Goal: Information Seeking & Learning: Learn about a topic

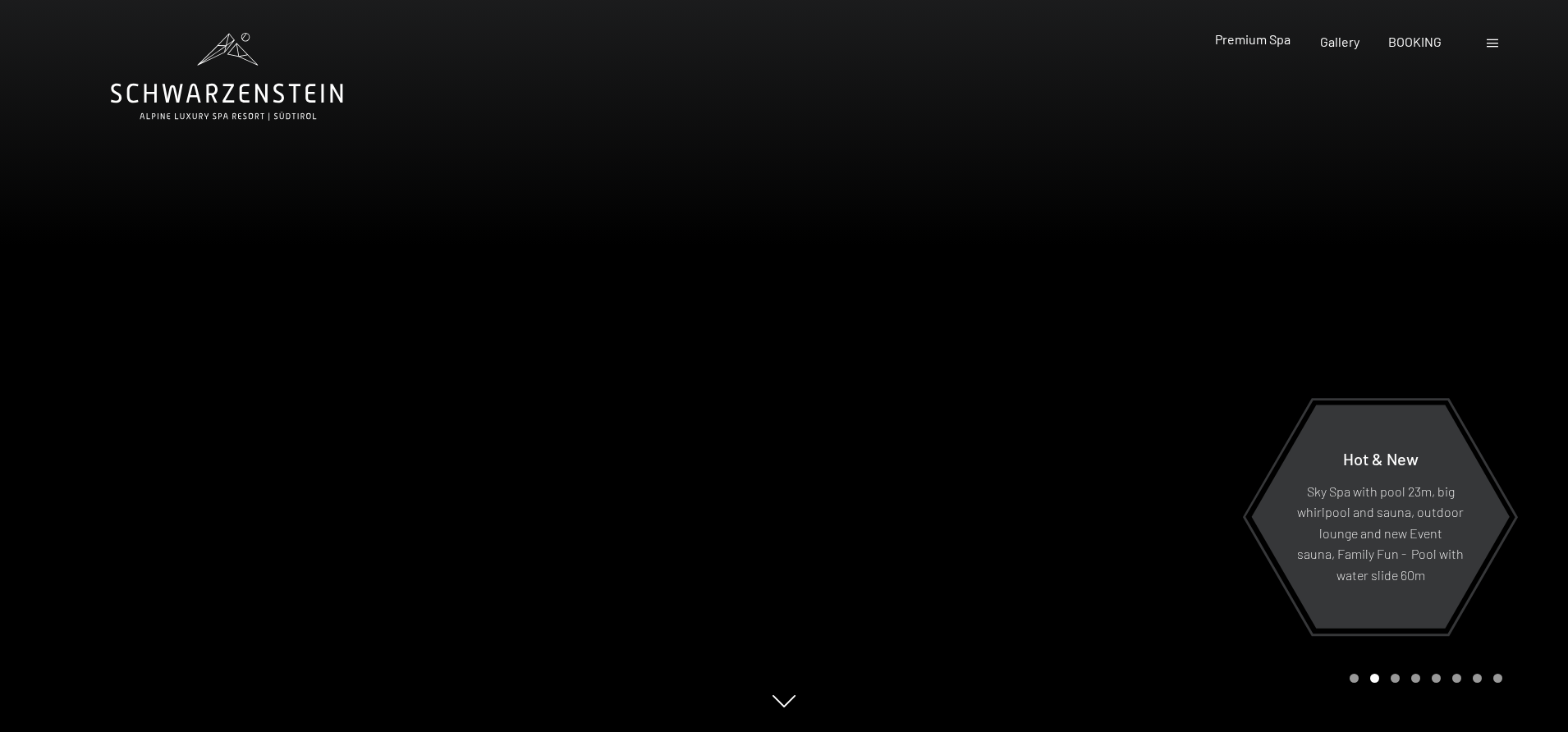
click at [1231, 40] on span "Premium Spa" at bounding box center [1253, 39] width 76 height 16
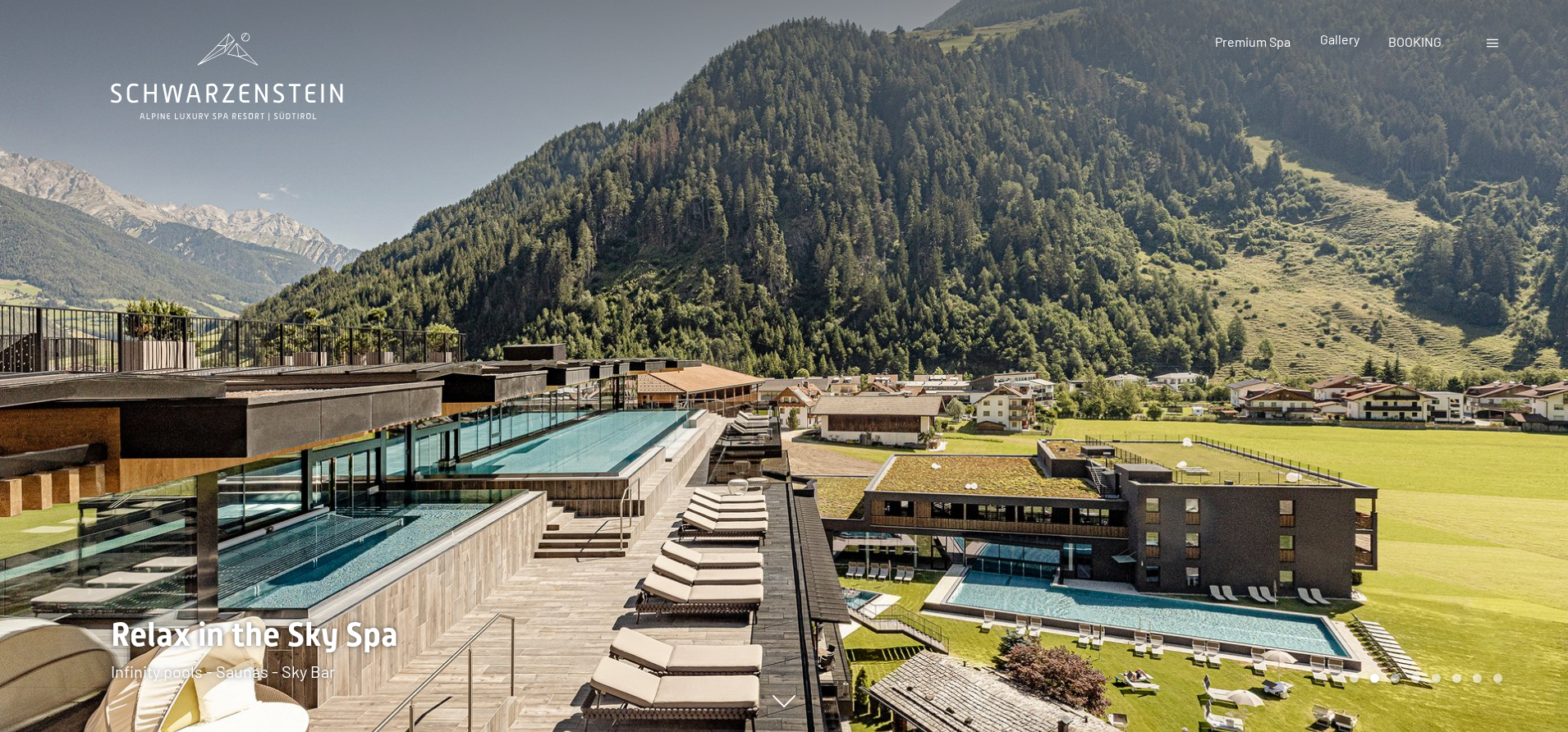
click at [1343, 35] on span "Gallery" at bounding box center [1339, 39] width 39 height 16
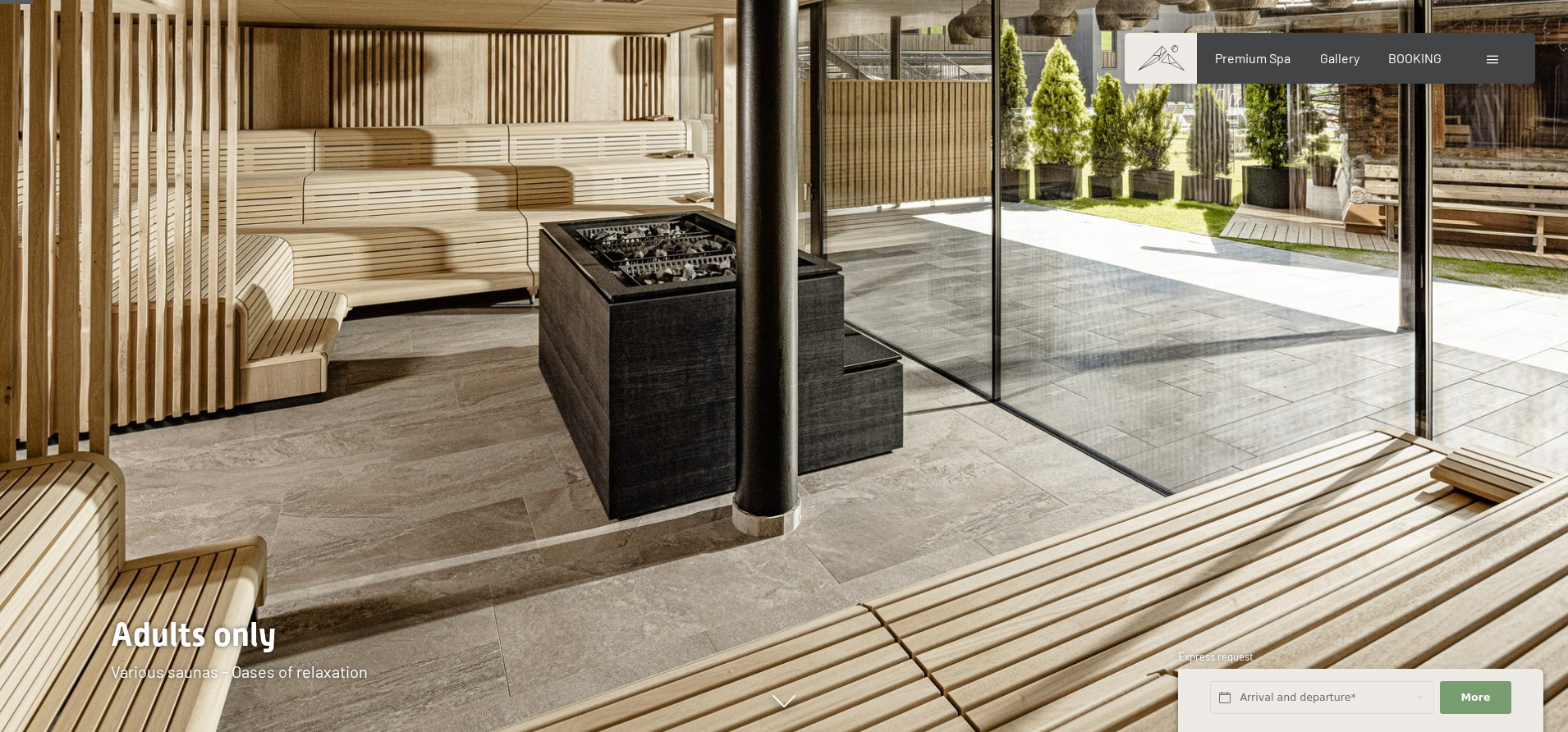
scroll to position [273, 0]
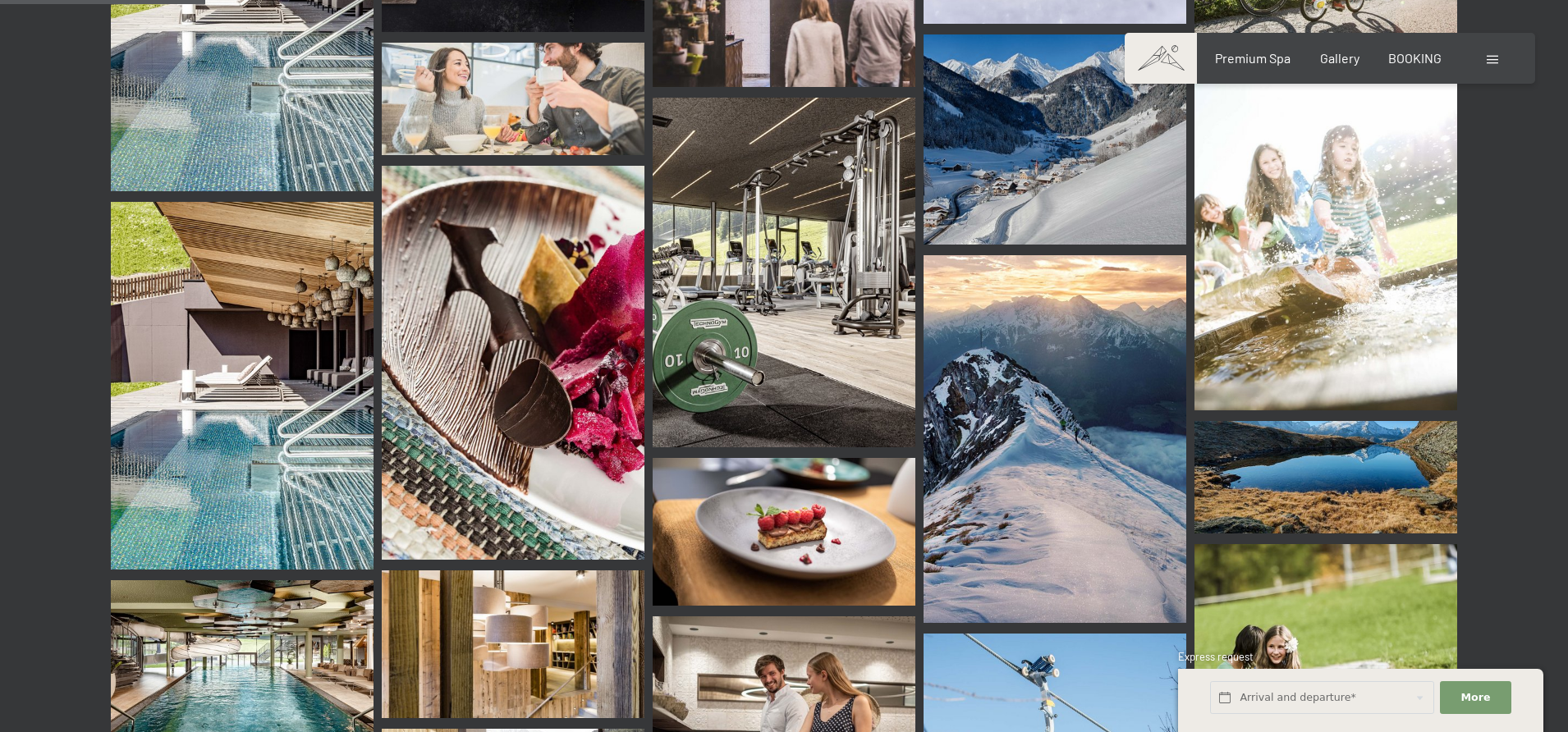
scroll to position [2896, 0]
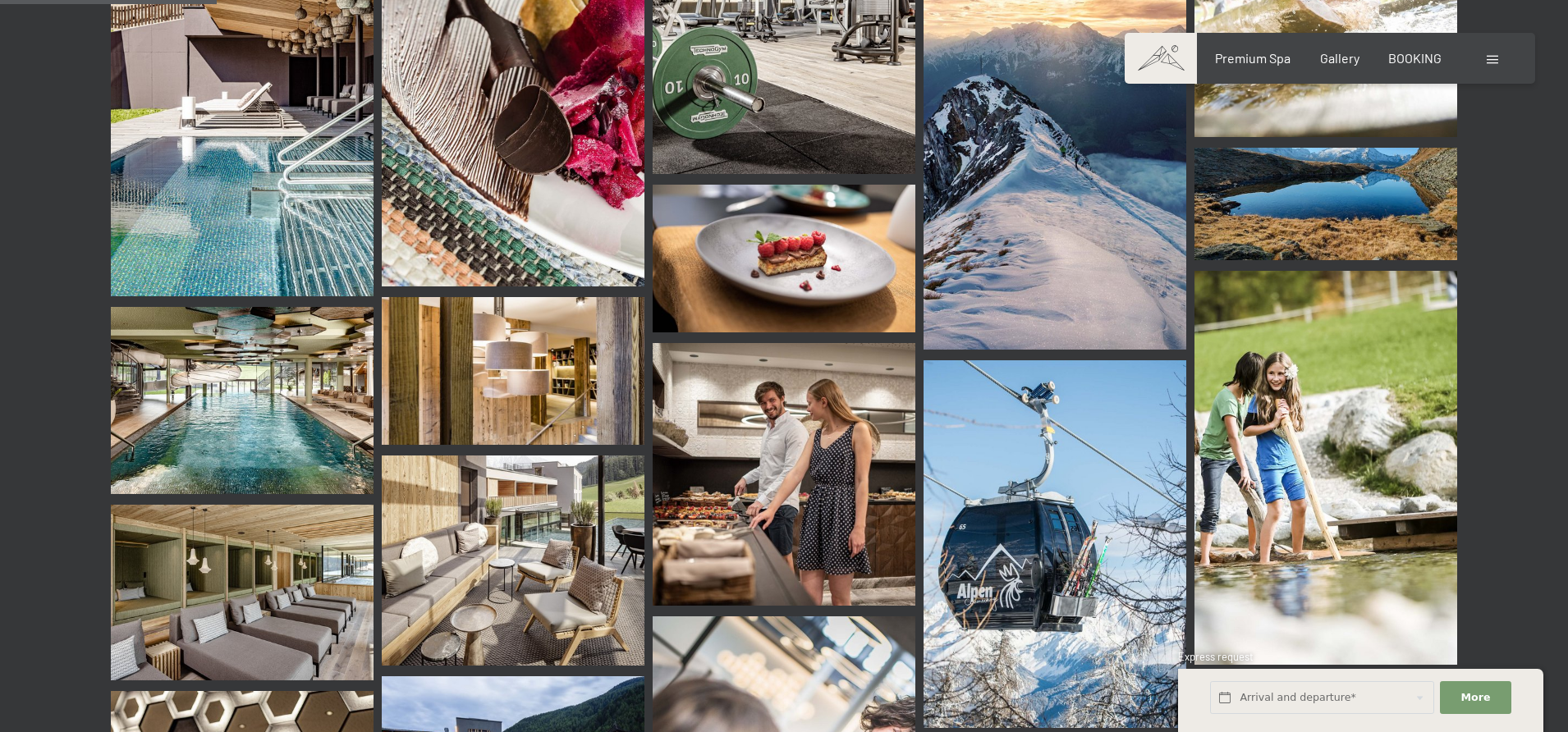
click at [254, 357] on img at bounding box center [241, 401] width 262 height 187
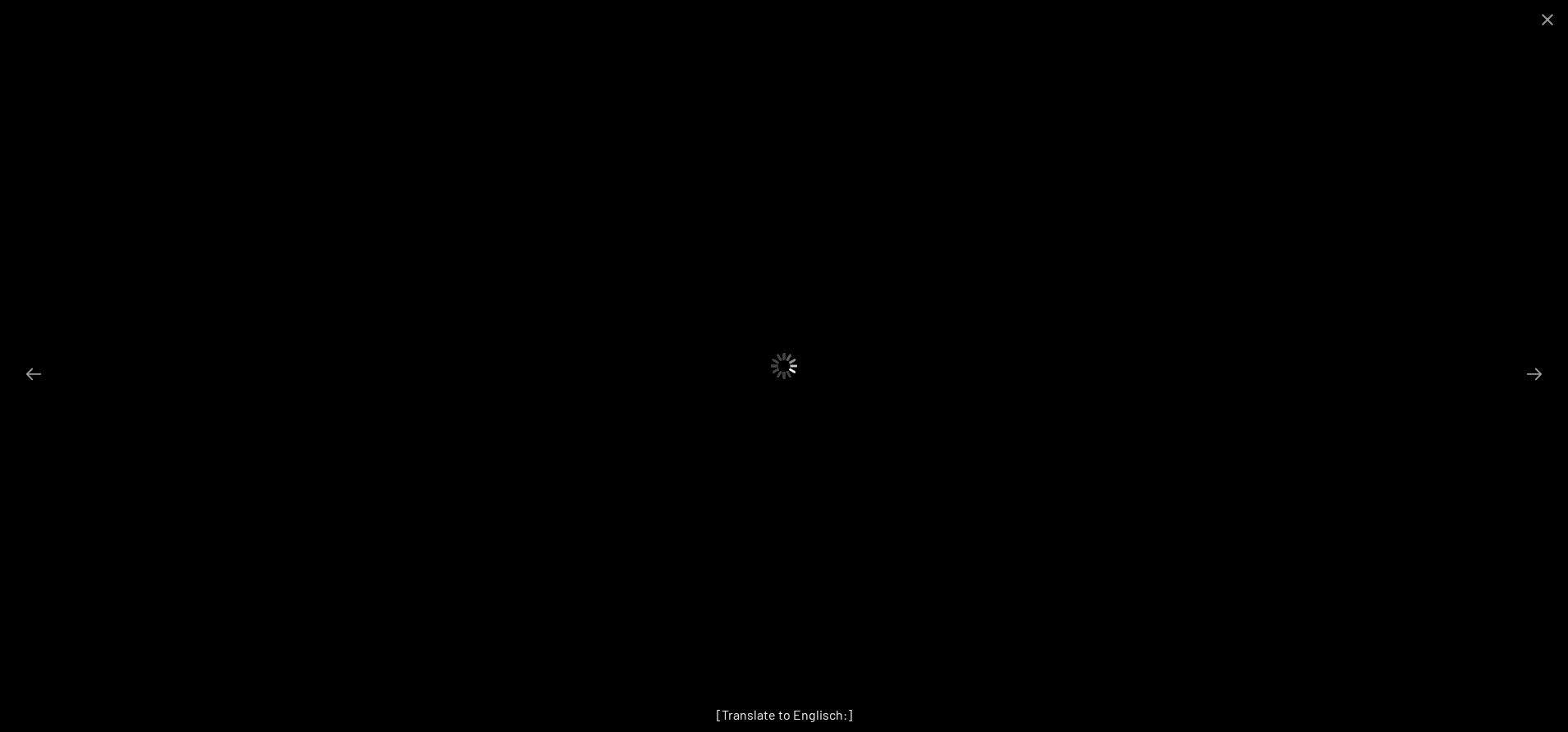
scroll to position [4264, 0]
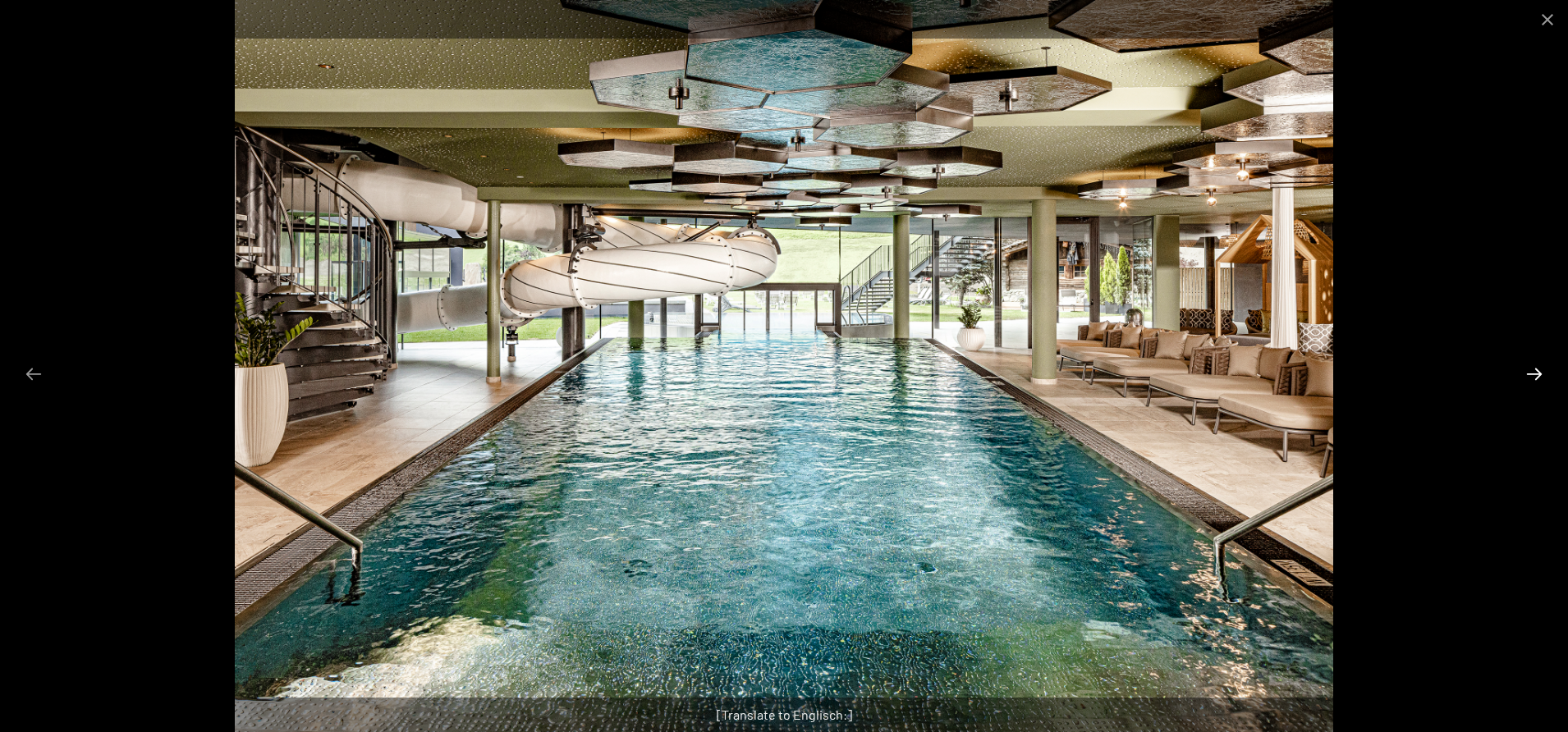
click at [1531, 365] on button "Next slide" at bounding box center [1534, 374] width 35 height 32
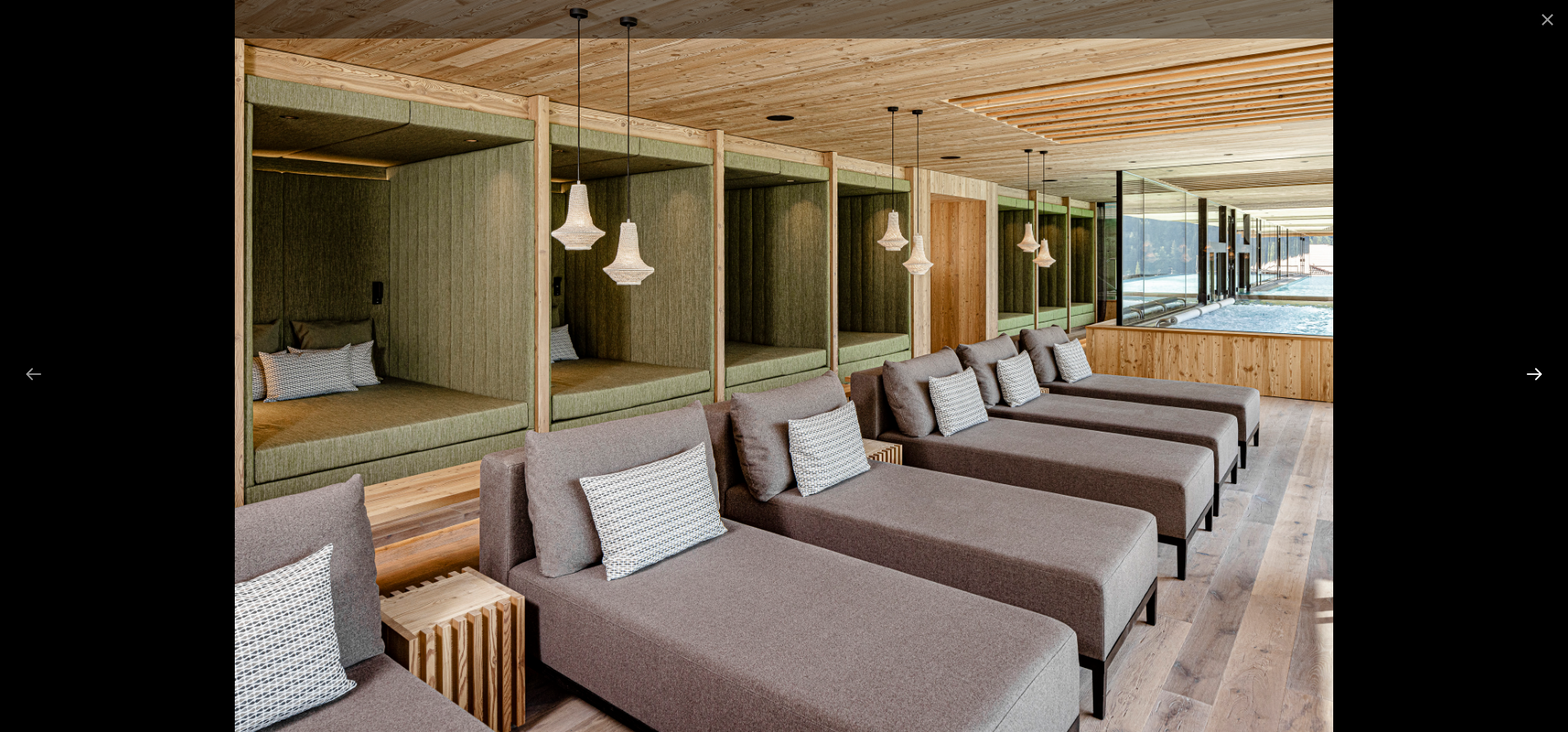
click at [1531, 365] on button "Next slide" at bounding box center [1534, 374] width 35 height 32
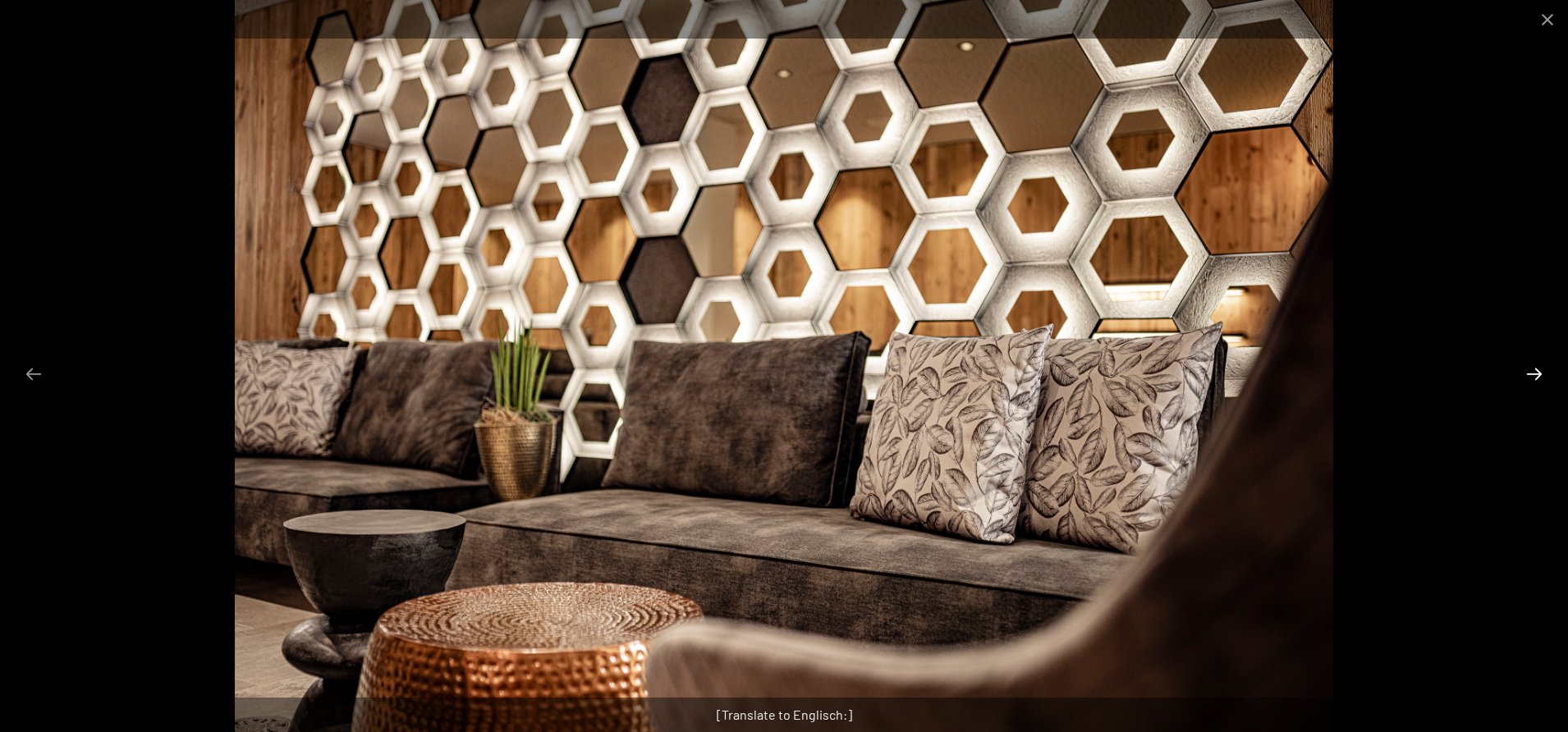
click at [1531, 366] on button "Next slide" at bounding box center [1534, 374] width 35 height 32
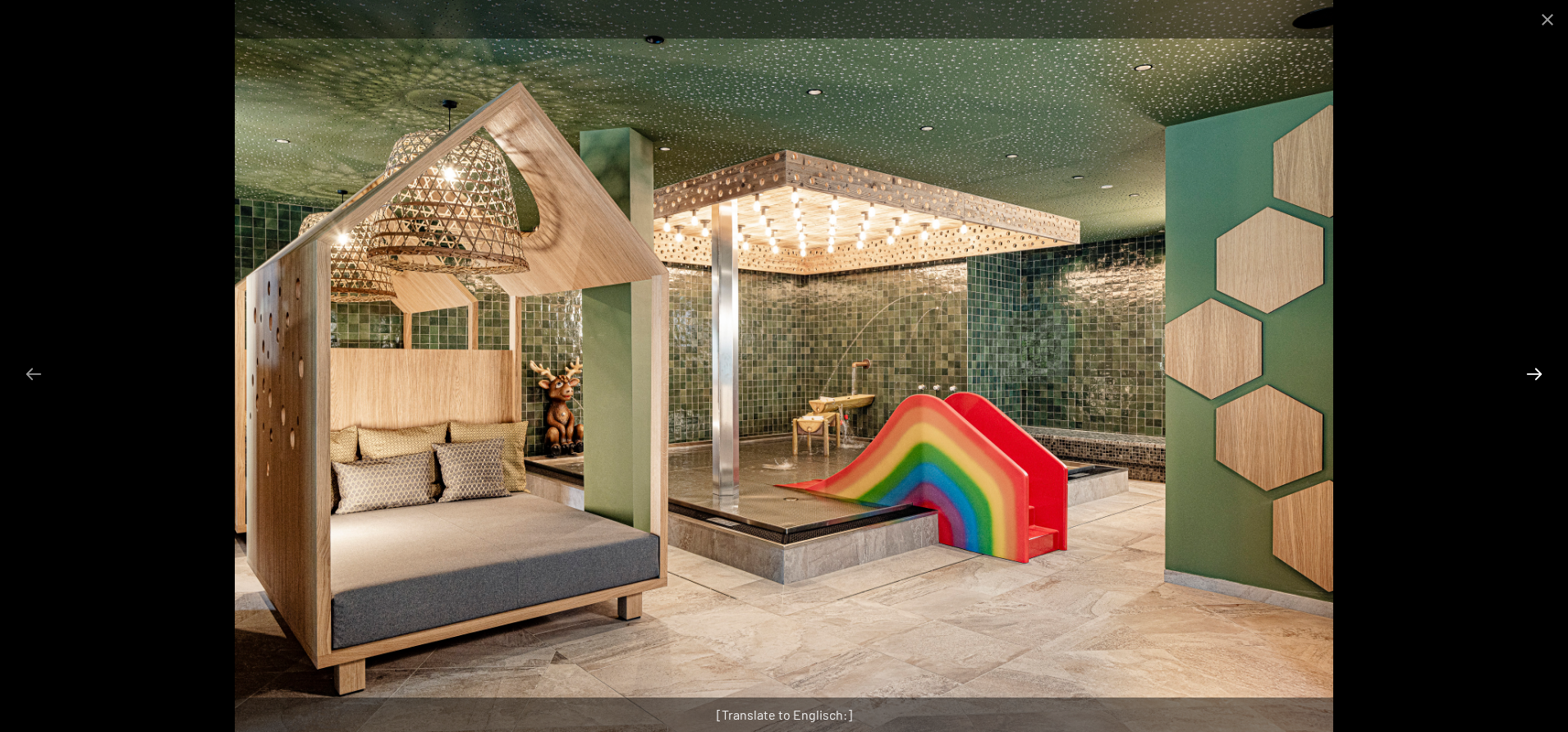
click at [1531, 366] on button "Next slide" at bounding box center [1534, 374] width 35 height 32
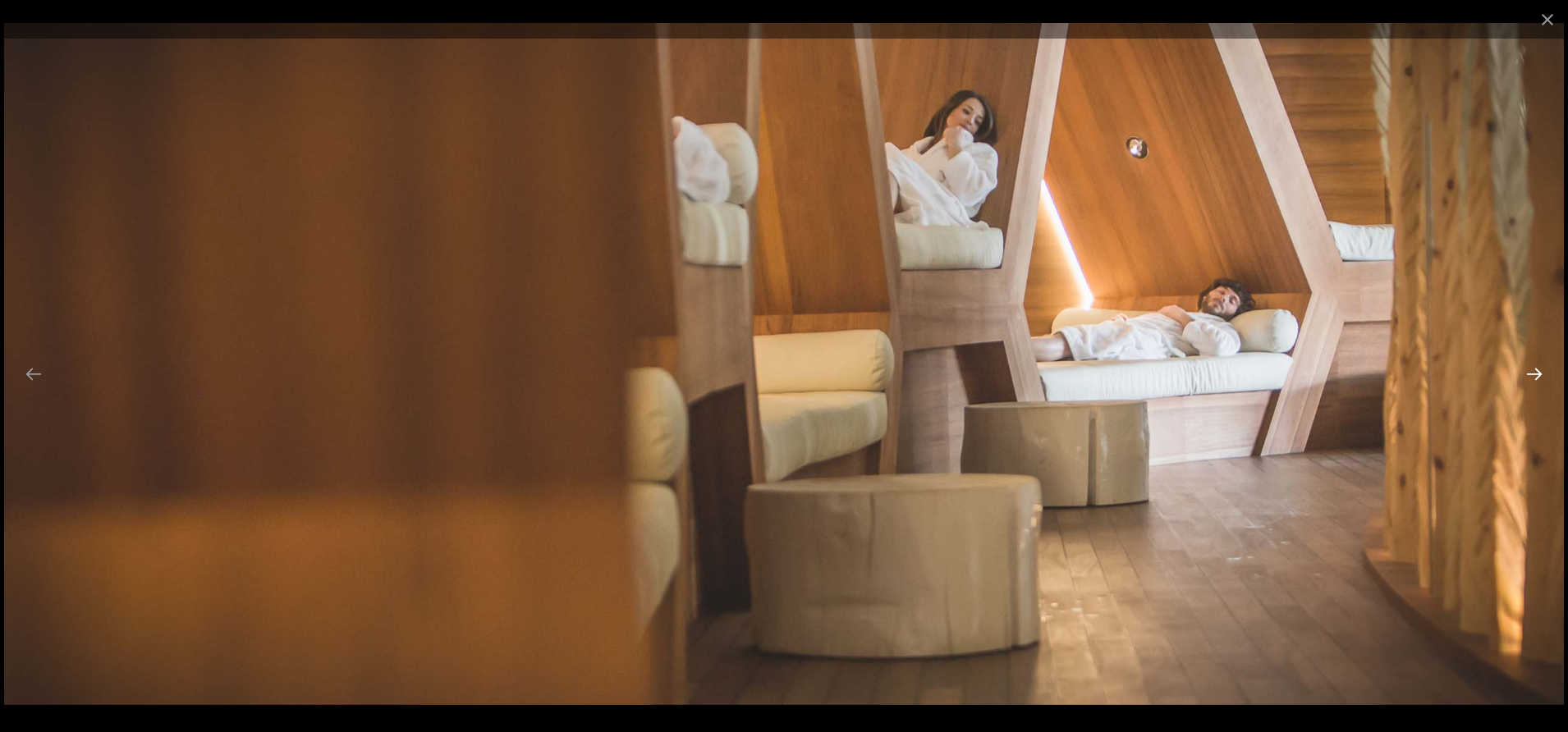
click at [1531, 366] on button "Next slide" at bounding box center [1534, 374] width 35 height 32
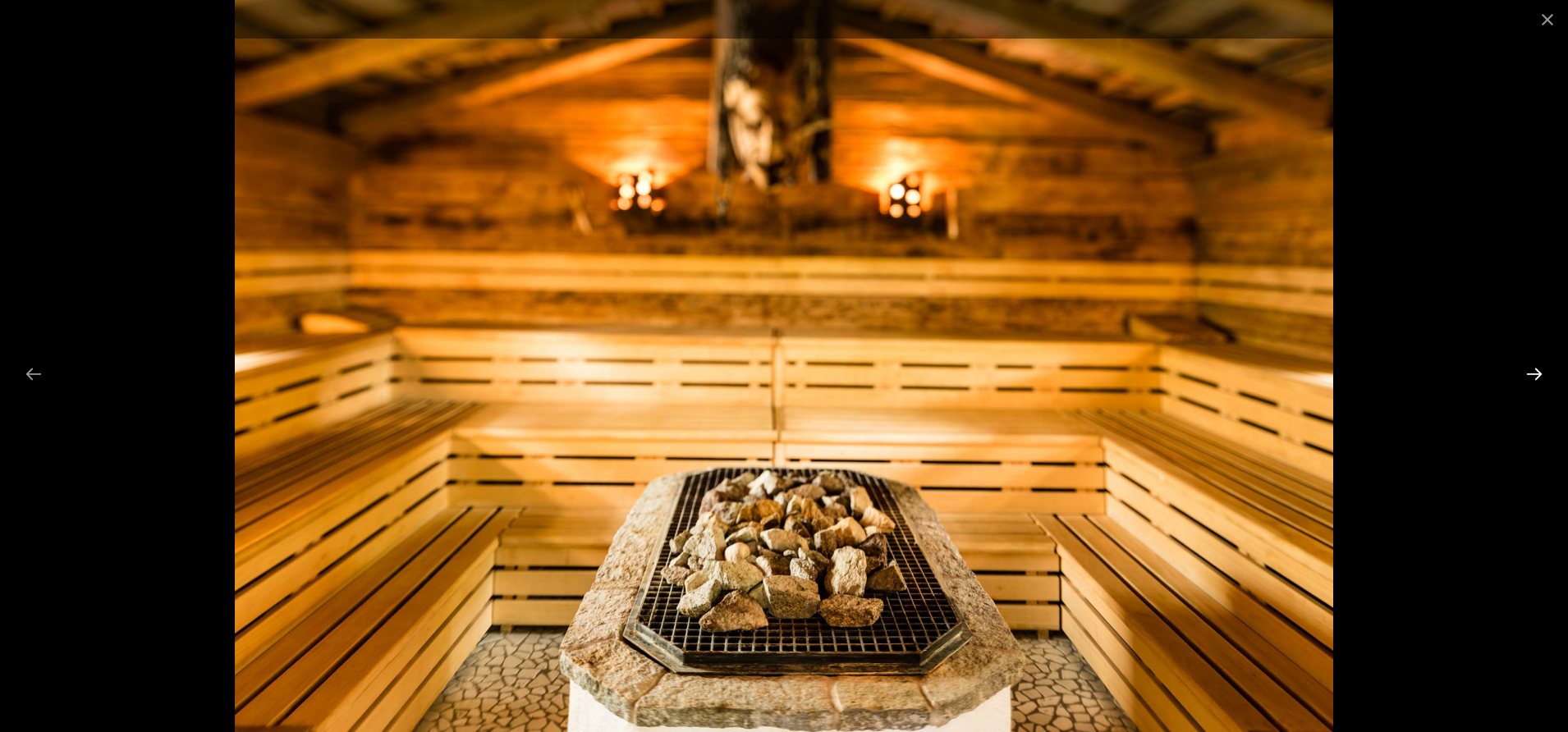
click at [1531, 366] on button "Next slide" at bounding box center [1534, 374] width 35 height 32
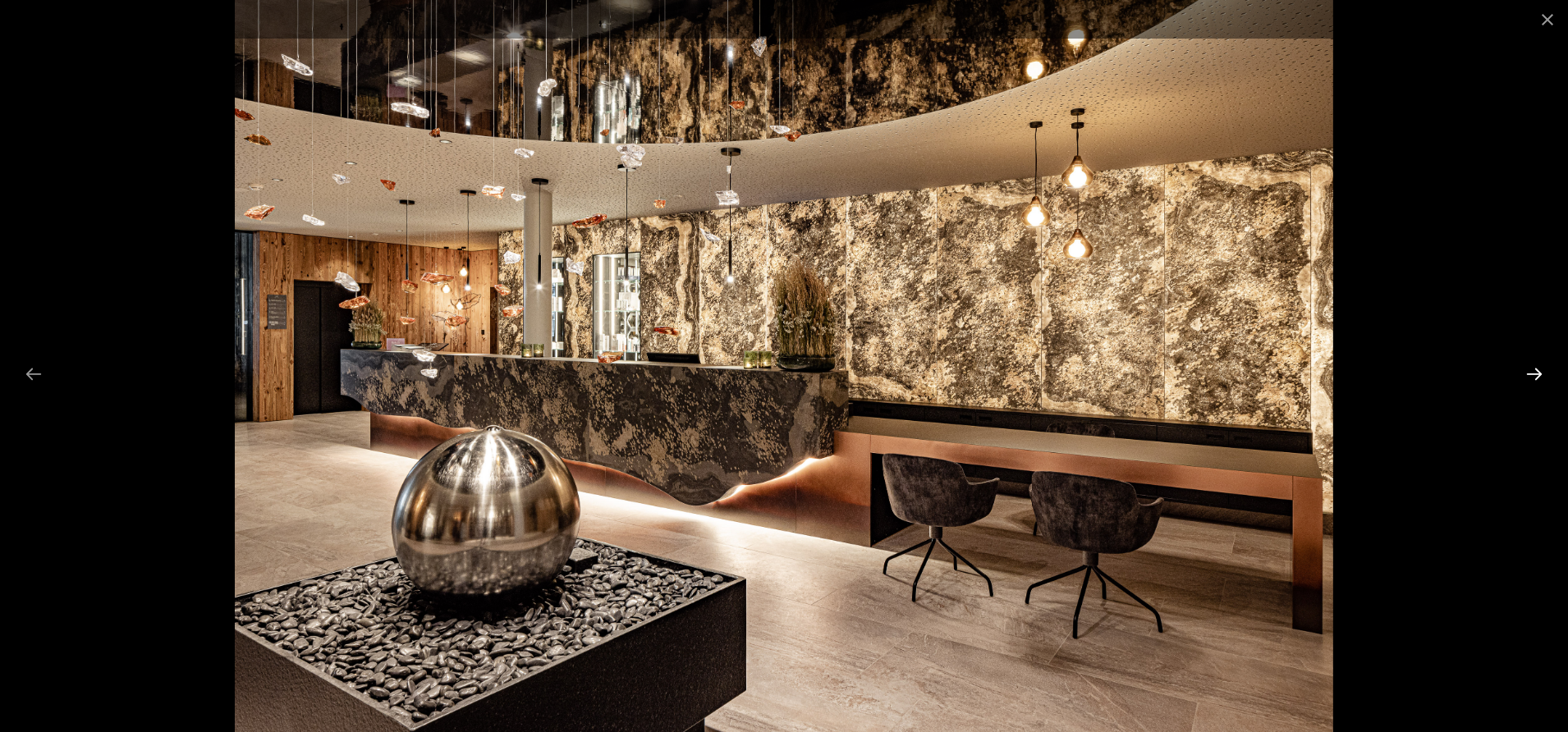
click at [1531, 366] on button "Next slide" at bounding box center [1534, 374] width 35 height 32
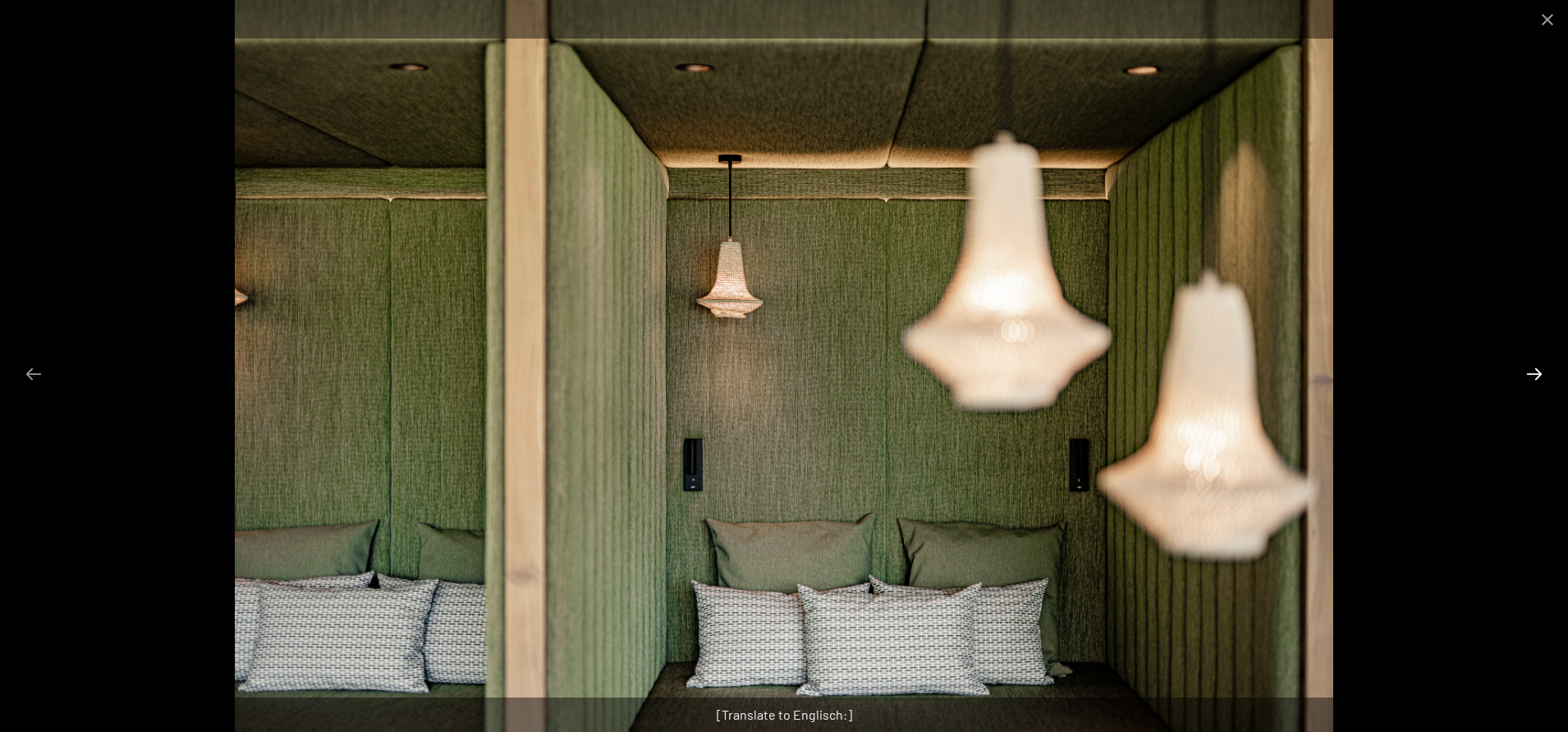
click at [1531, 366] on button "Next slide" at bounding box center [1534, 374] width 35 height 32
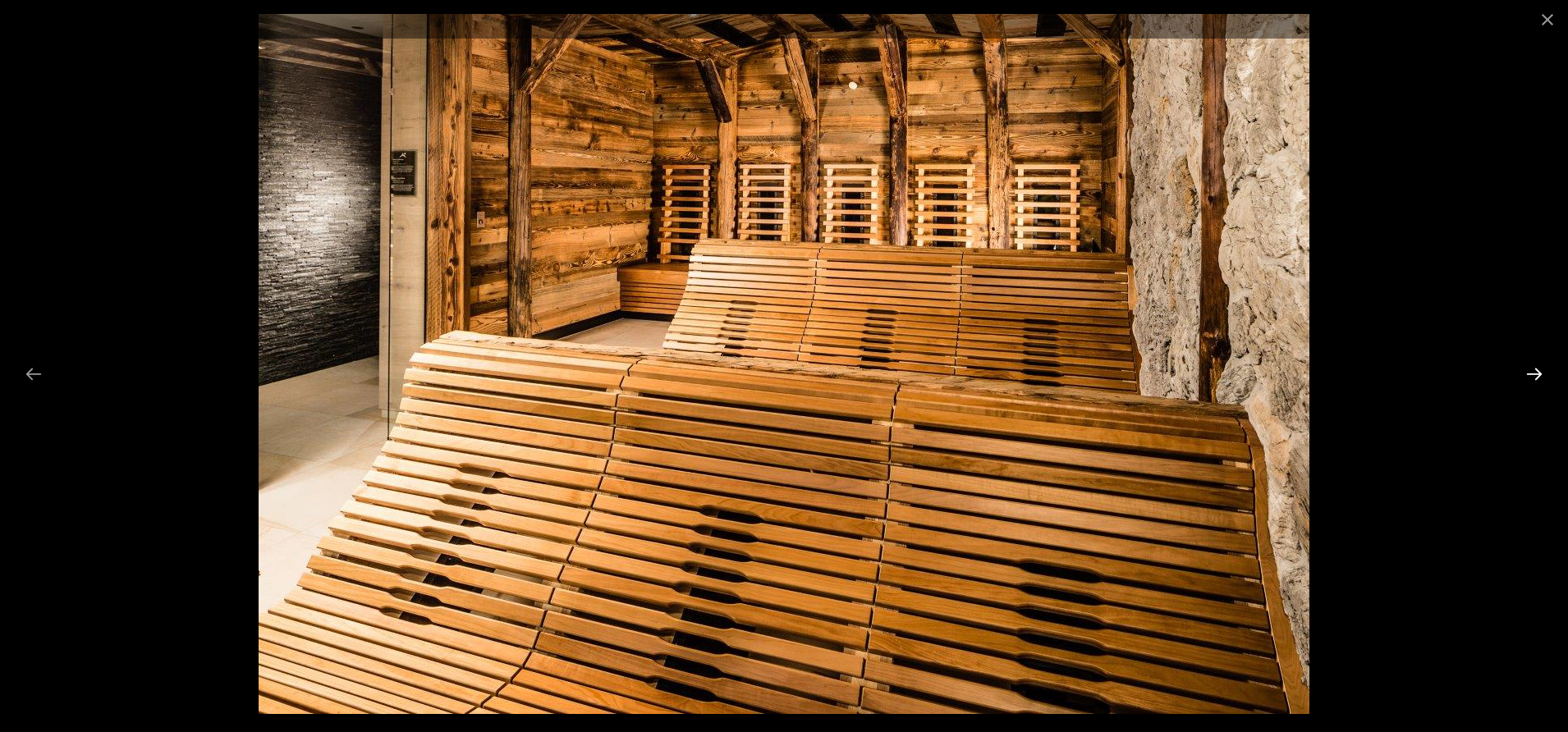
click at [1531, 366] on button "Next slide" at bounding box center [1534, 374] width 35 height 32
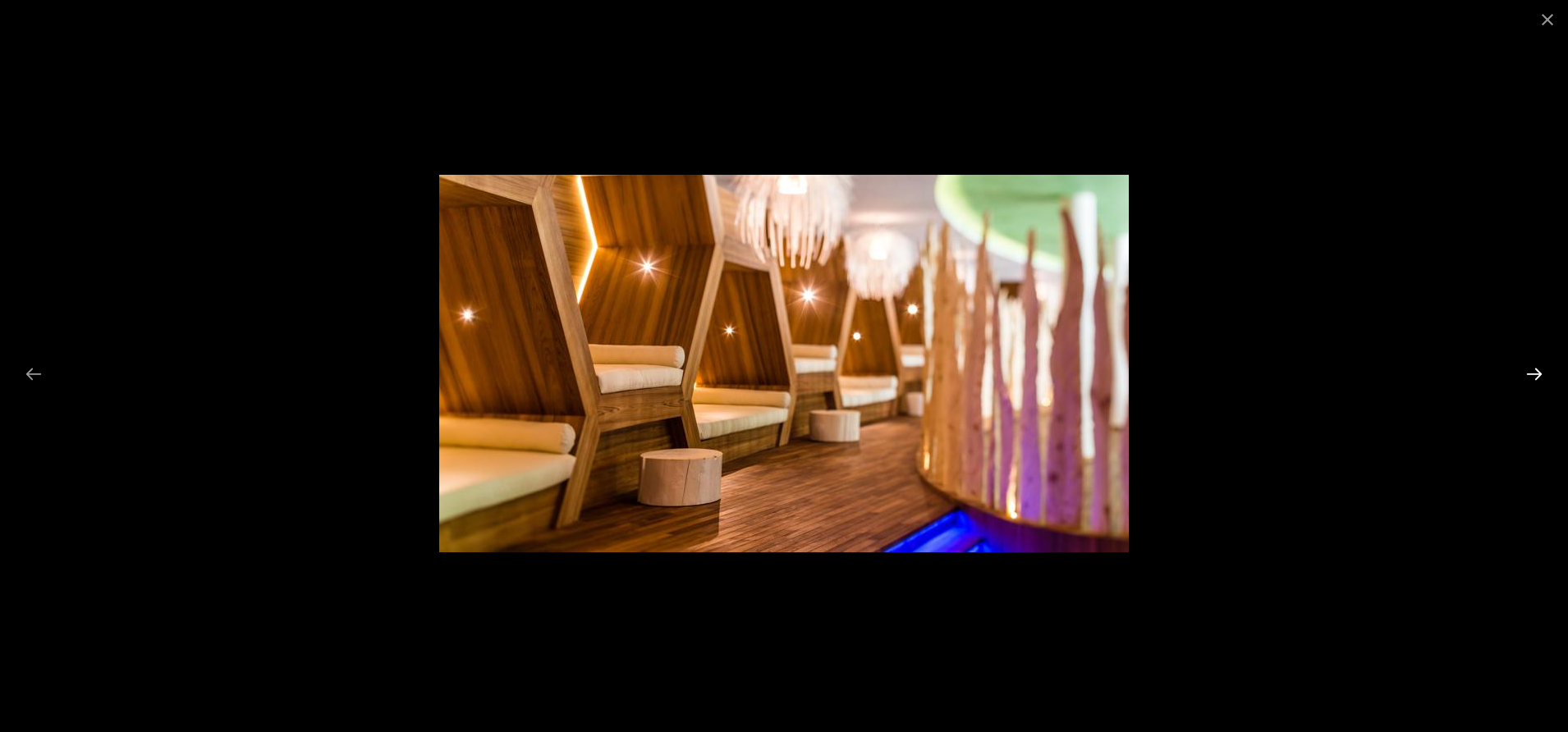
click at [1531, 366] on button "Next slide" at bounding box center [1534, 374] width 35 height 32
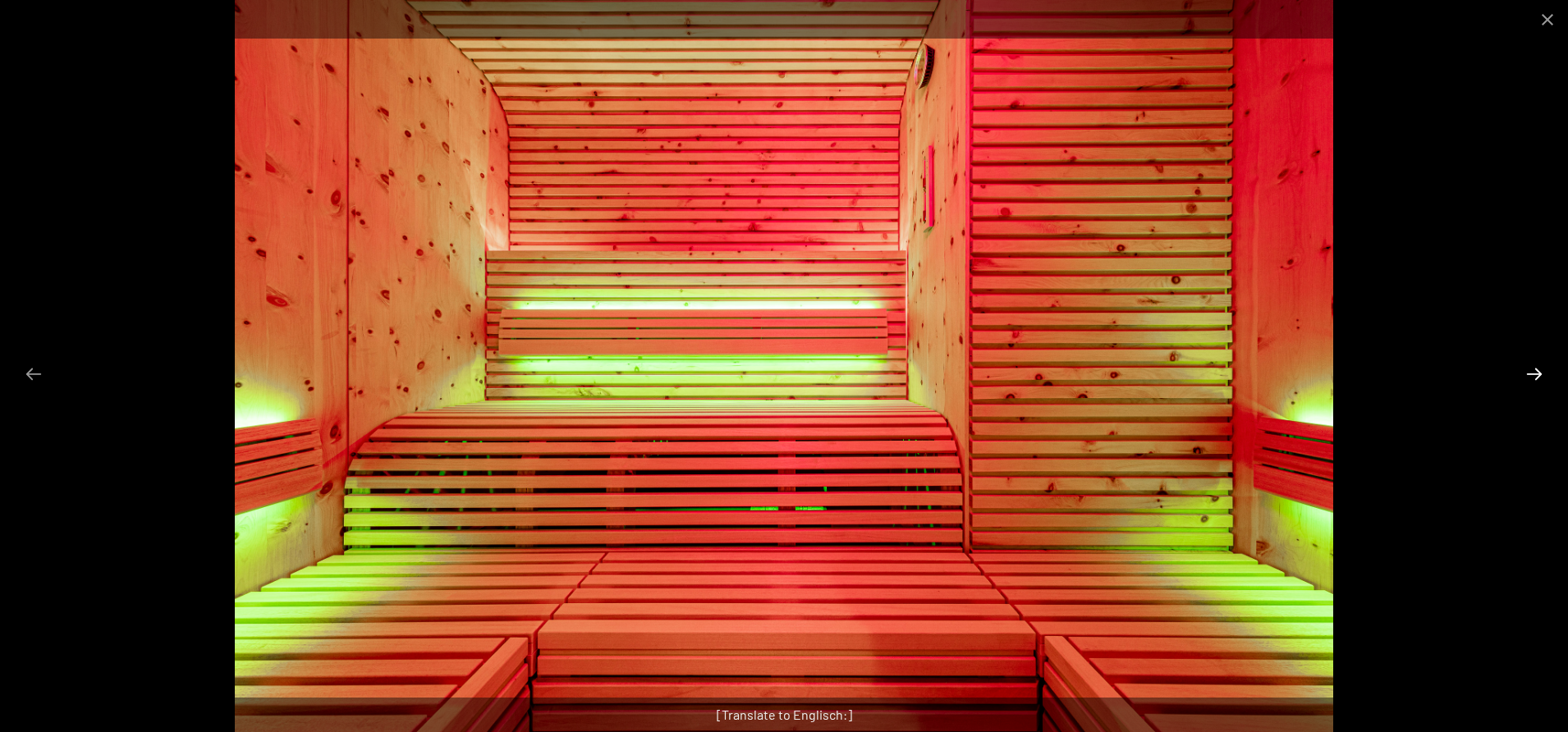
click at [1531, 366] on button "Next slide" at bounding box center [1534, 374] width 35 height 32
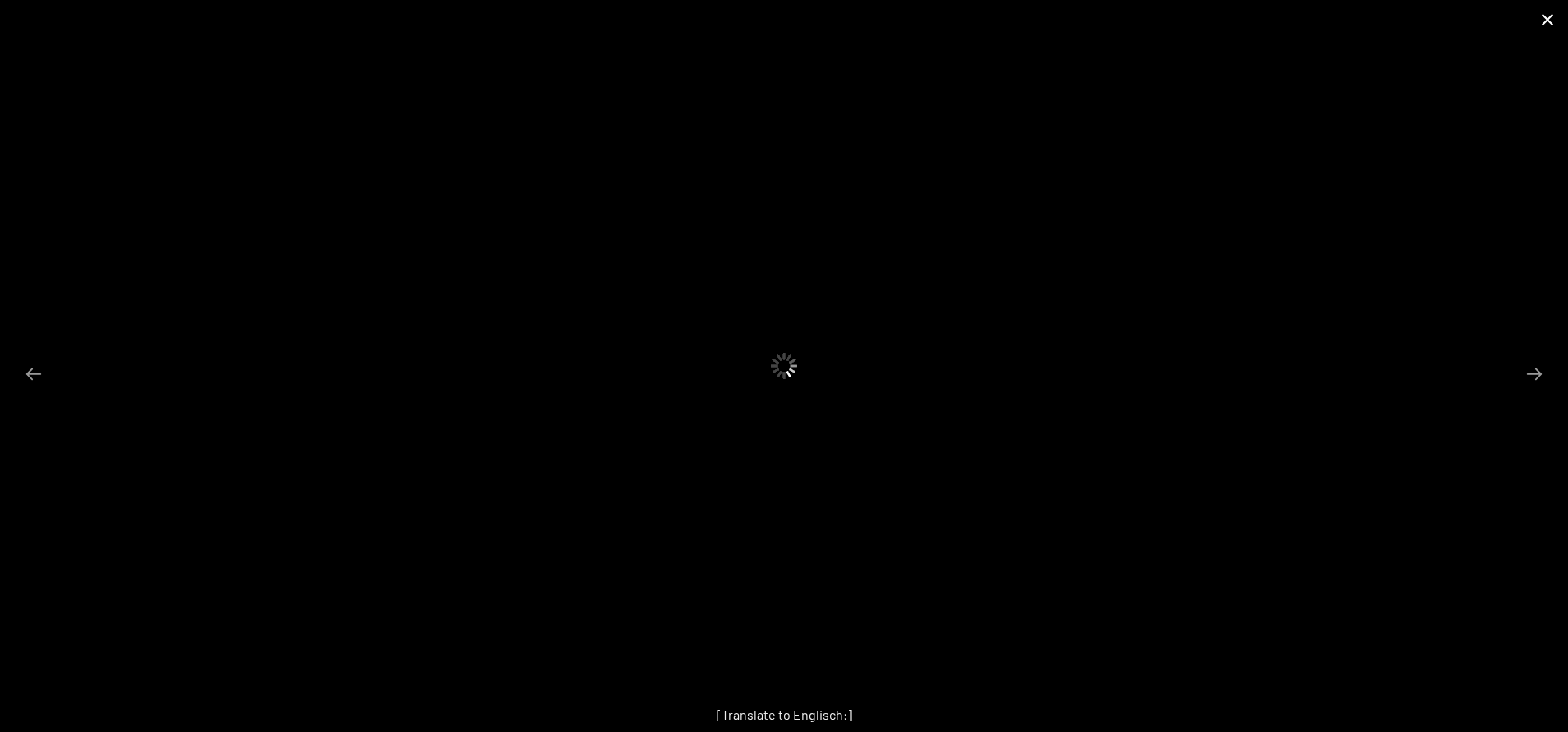
click at [1544, 28] on button "Close gallery" at bounding box center [1547, 19] width 41 height 39
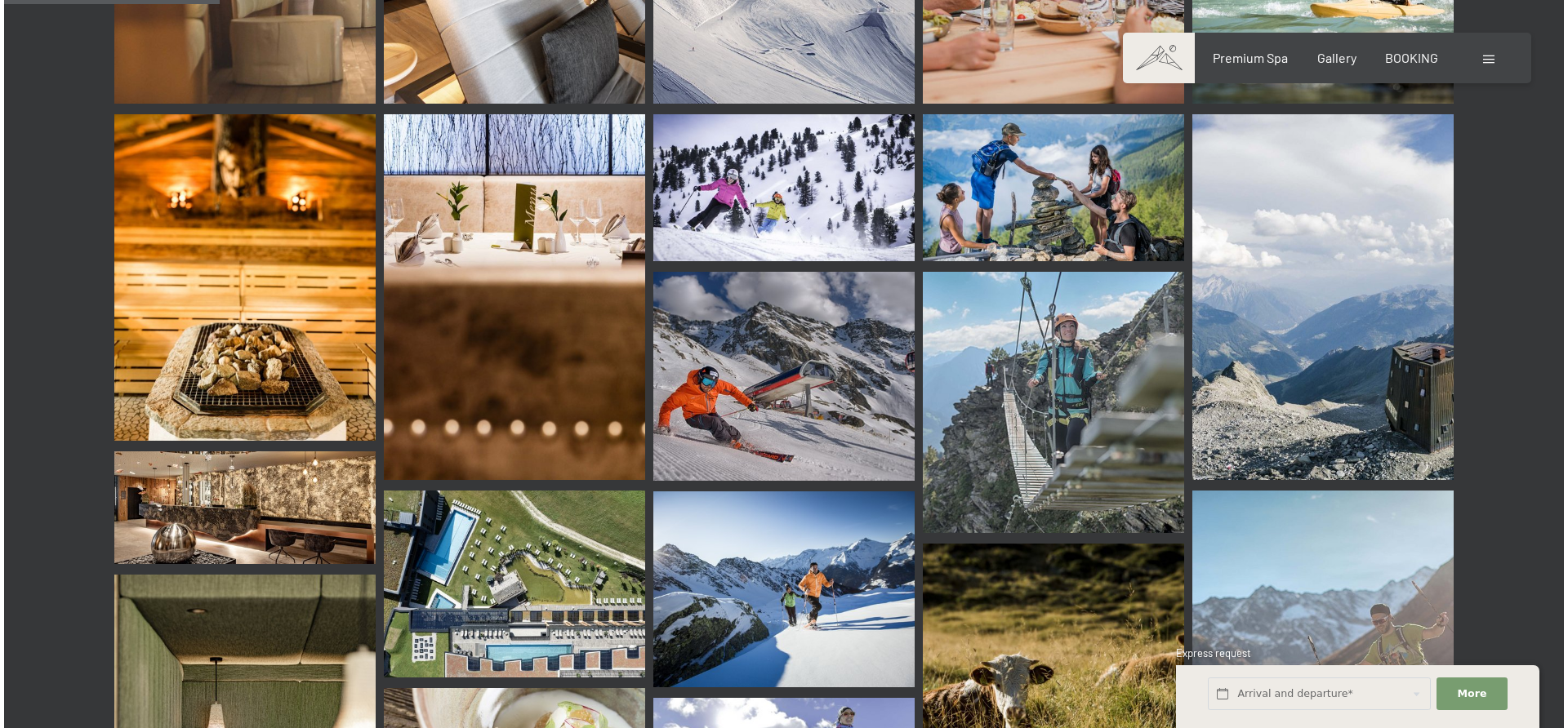
scroll to position [2880, 0]
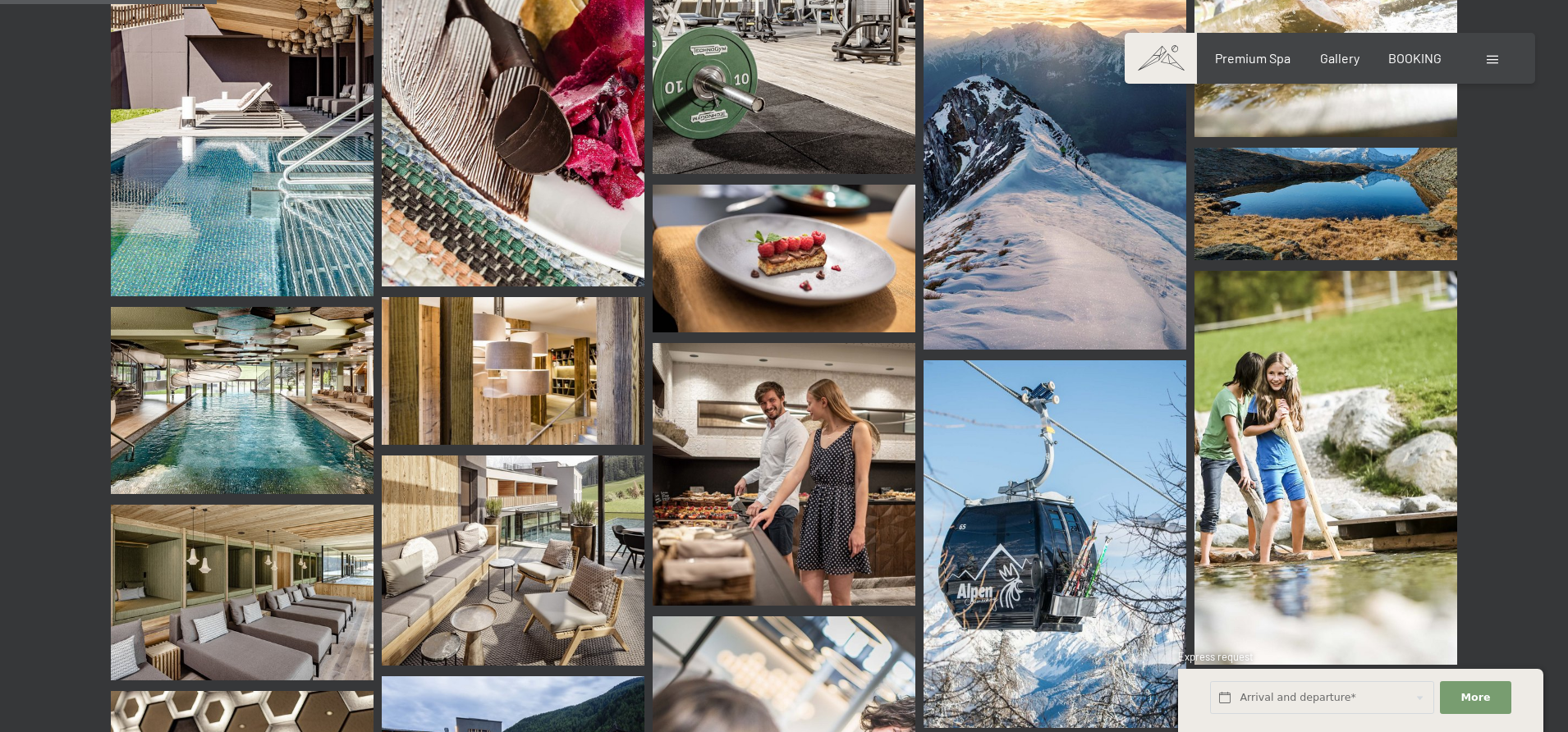
click at [1496, 63] on span at bounding box center [1492, 60] width 12 height 8
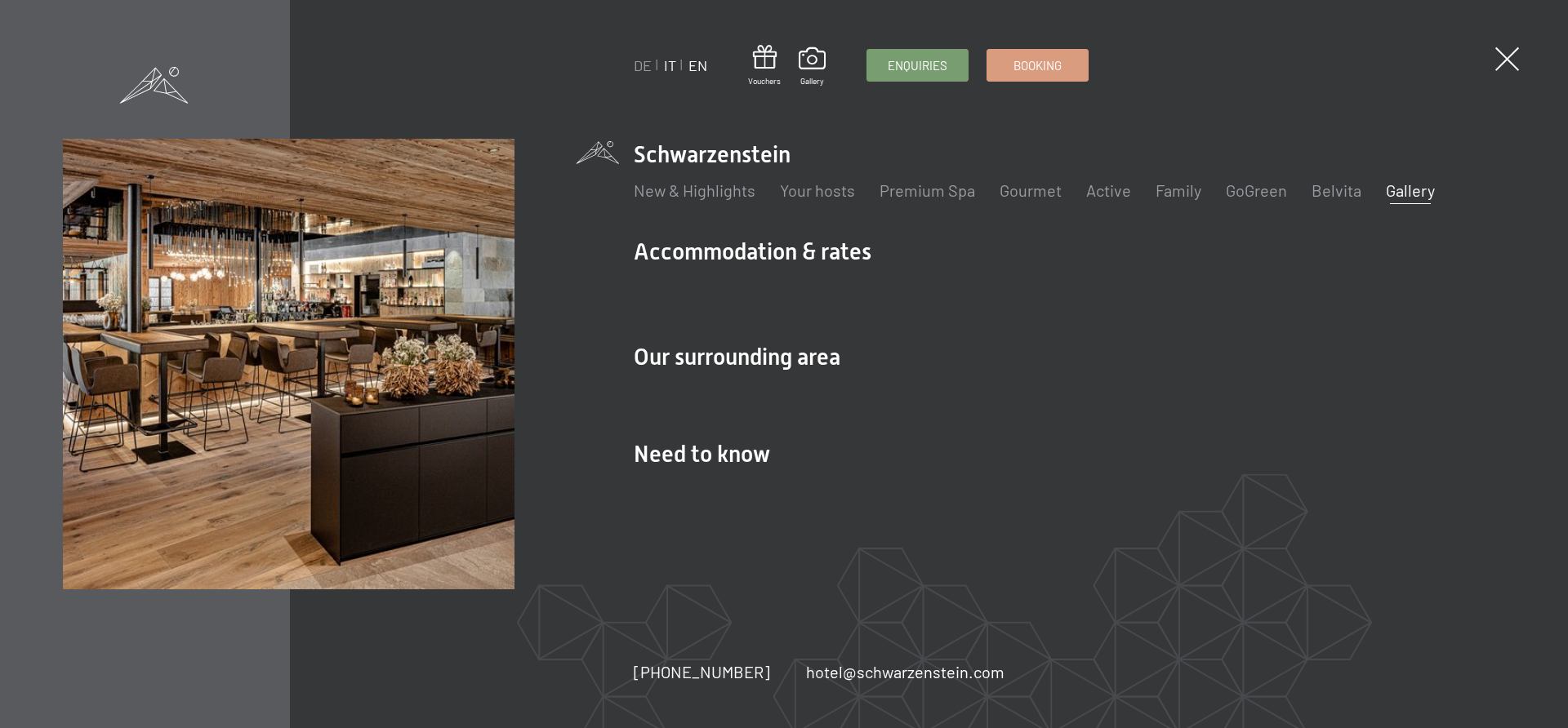
click at [674, 70] on link "IT" at bounding box center [670, 65] width 12 height 18
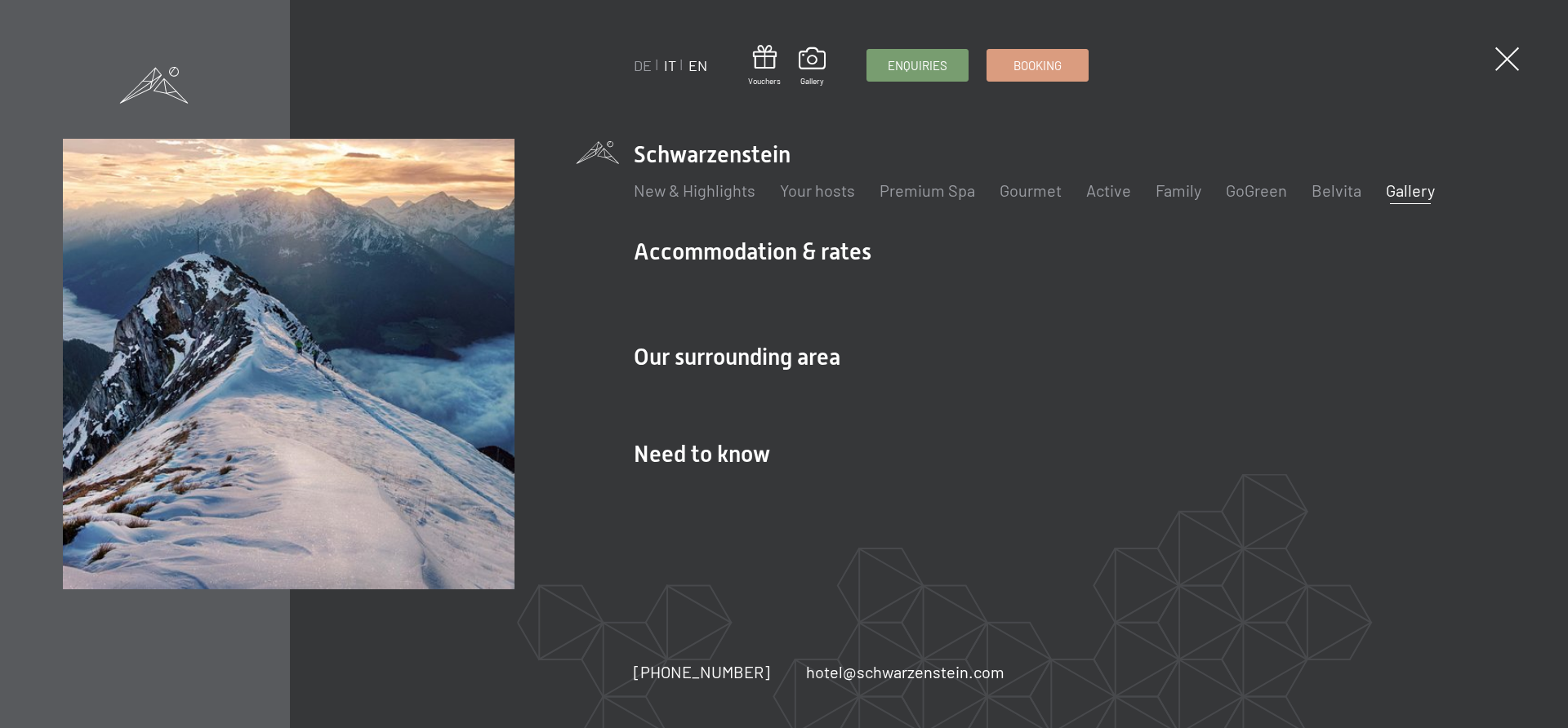
click at [665, 62] on link "IT" at bounding box center [670, 65] width 12 height 18
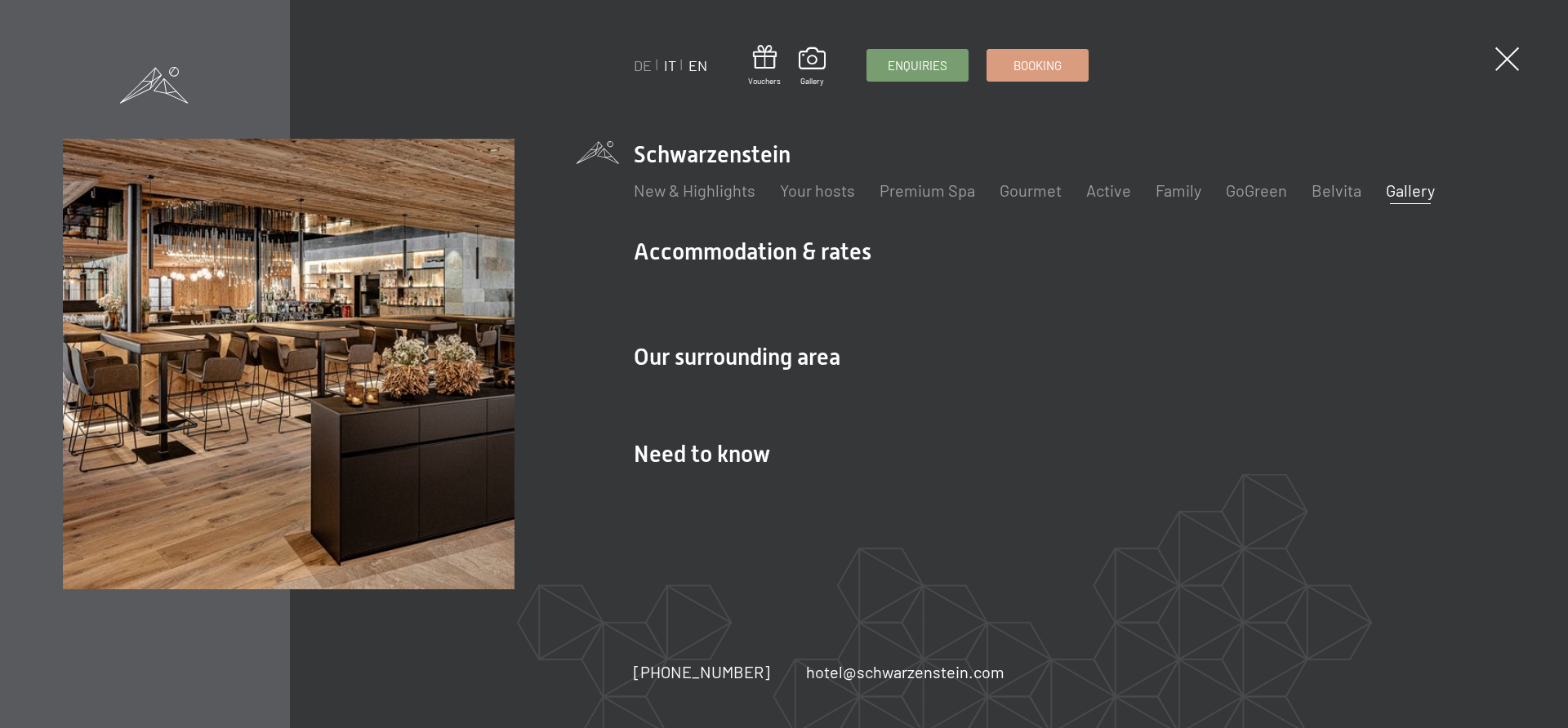
click at [673, 64] on link "IT" at bounding box center [670, 65] width 12 height 18
click at [671, 66] on link "IT" at bounding box center [670, 65] width 12 height 18
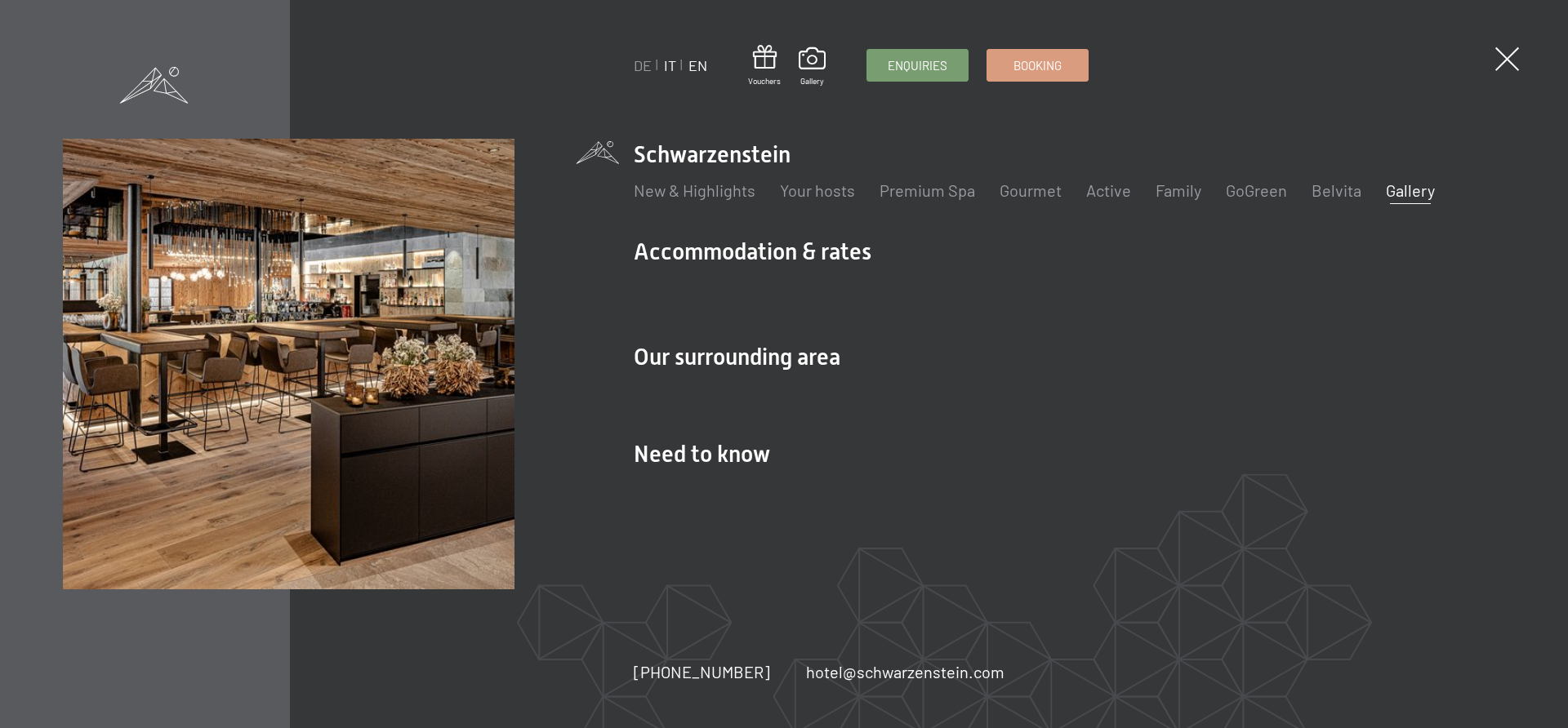
click at [671, 66] on link "IT" at bounding box center [670, 65] width 12 height 18
click at [670, 67] on link "IT" at bounding box center [670, 65] width 12 height 18
click at [667, 64] on link "IT" at bounding box center [670, 65] width 12 height 18
click at [1510, 50] on span at bounding box center [1507, 60] width 34 height 34
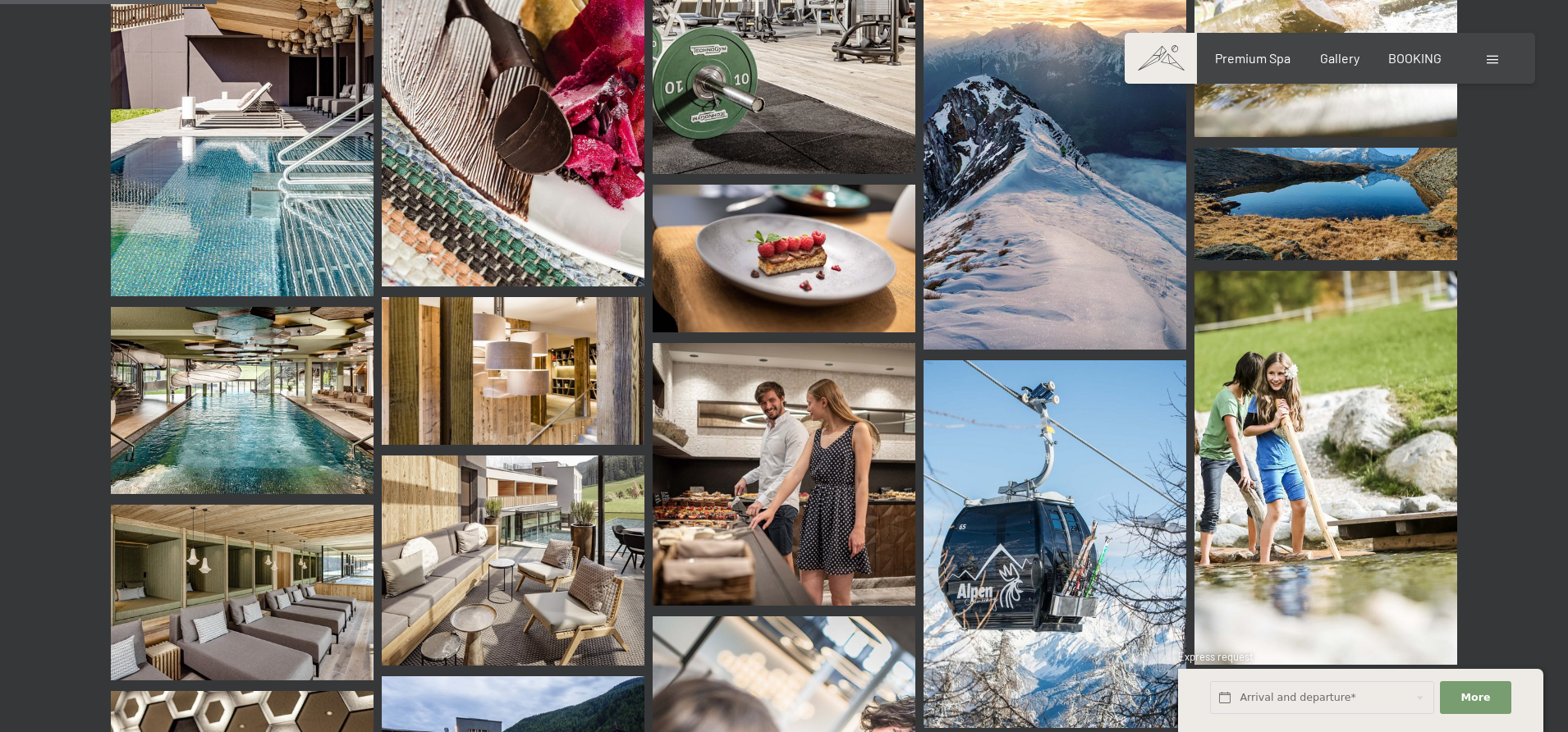
click at [1491, 56] on span at bounding box center [1492, 60] width 12 height 8
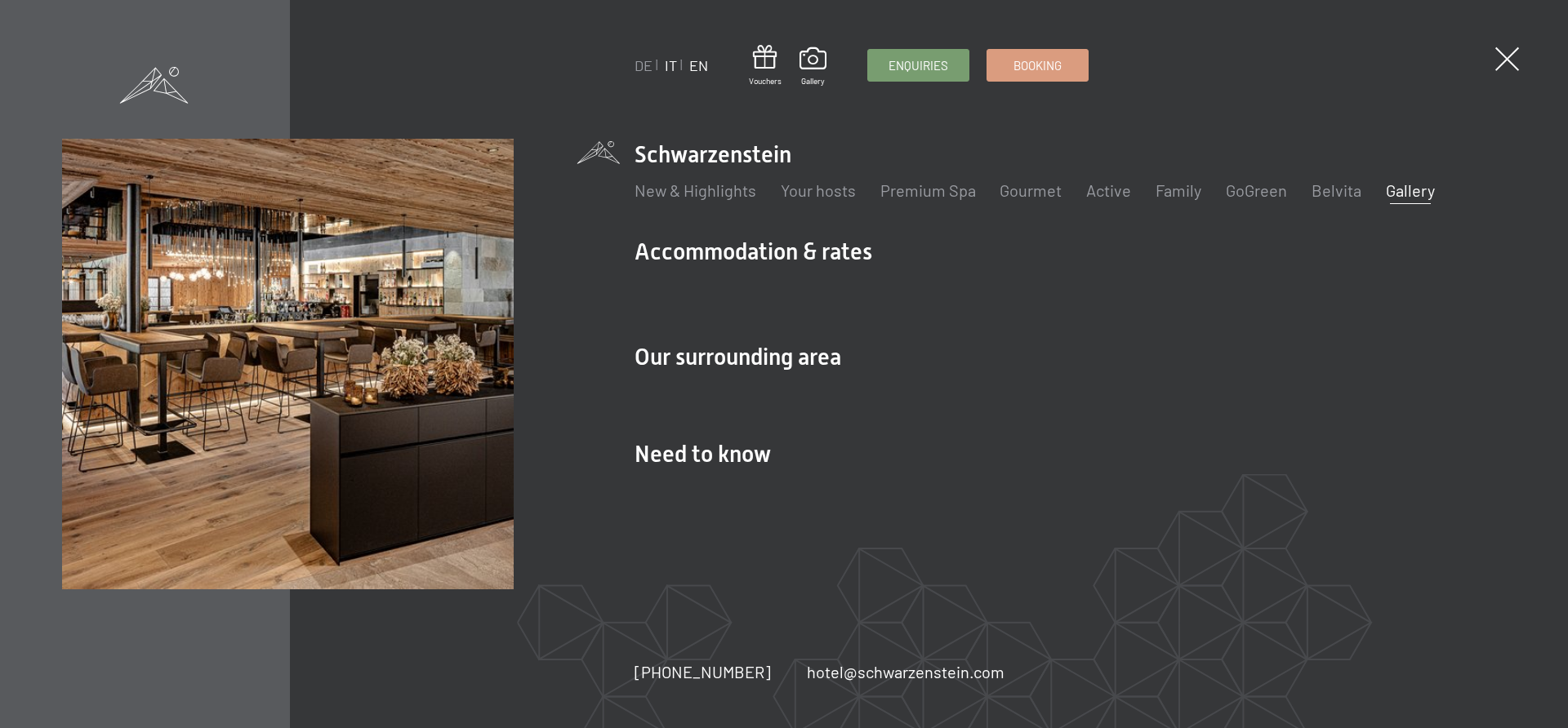
click at [674, 62] on link "IT" at bounding box center [670, 65] width 12 height 18
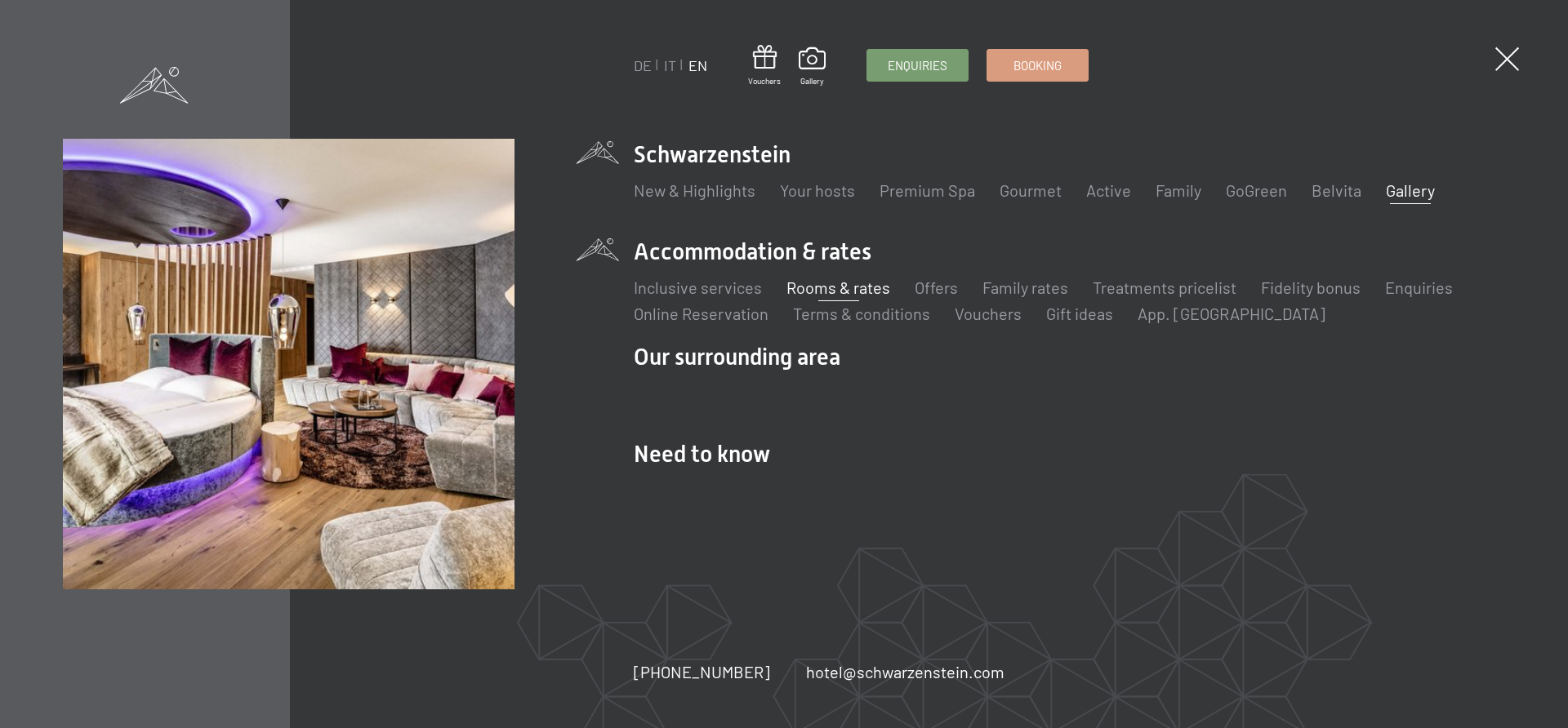
click at [822, 284] on link "Rooms & rates" at bounding box center [838, 288] width 104 height 20
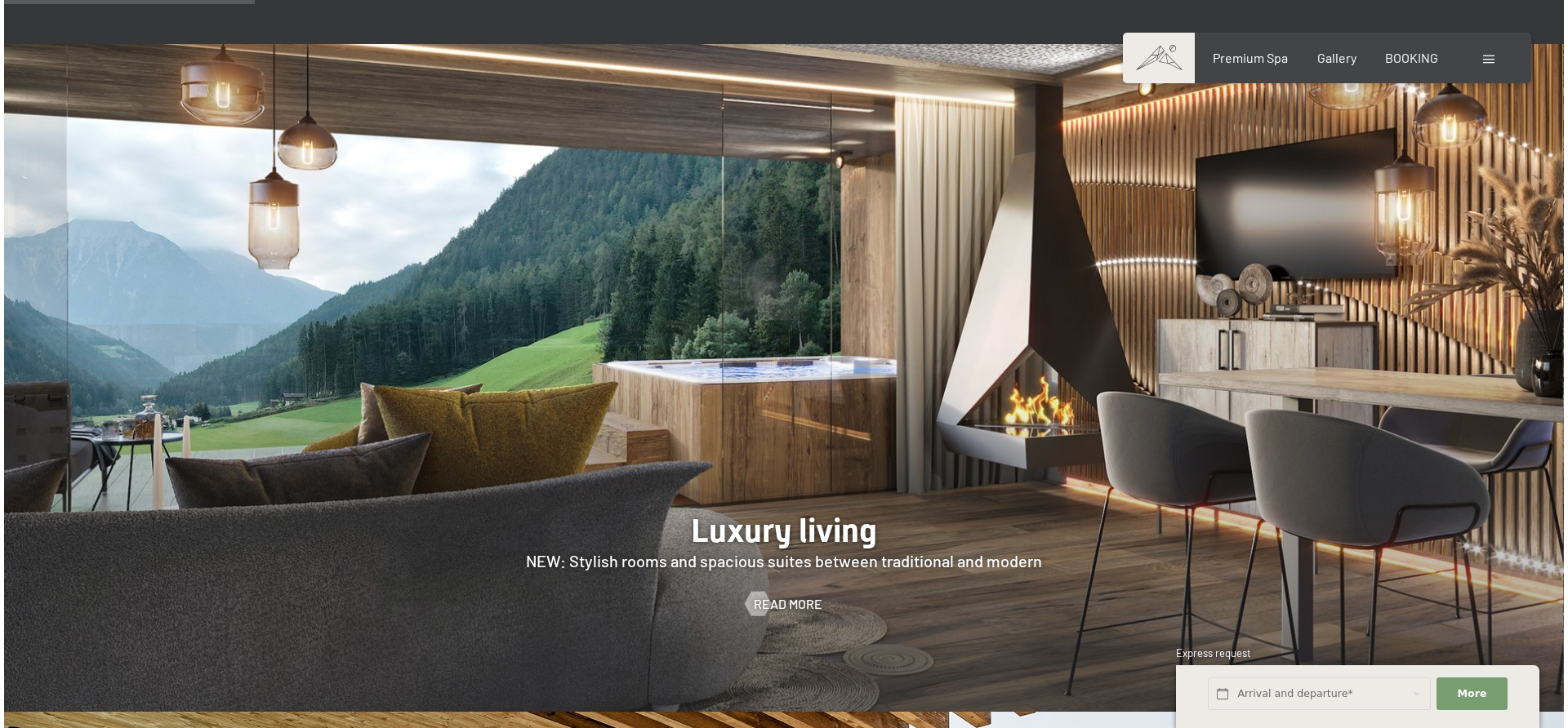
scroll to position [1633, 0]
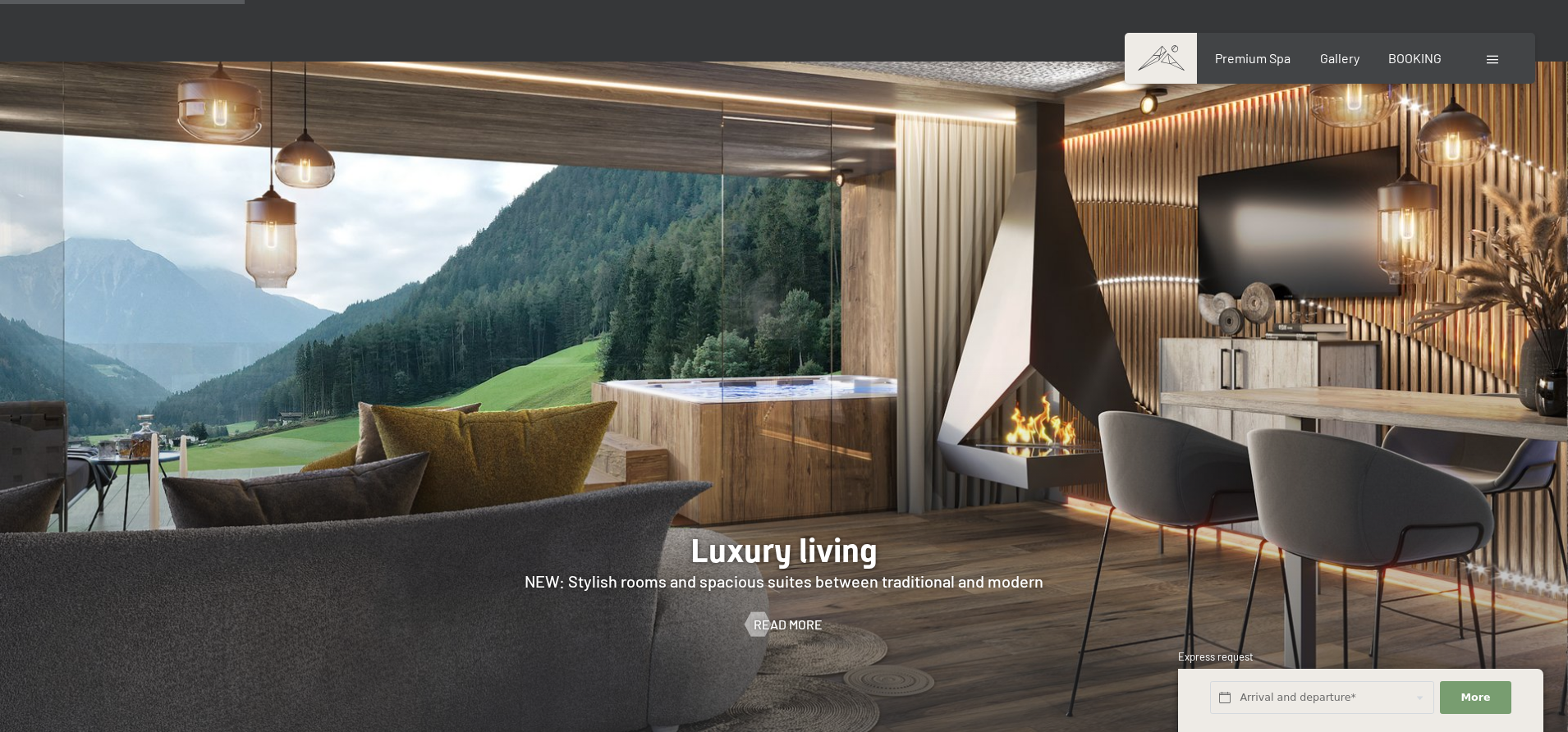
click at [1494, 63] on span at bounding box center [1492, 60] width 12 height 8
